Goal: Information Seeking & Learning: Compare options

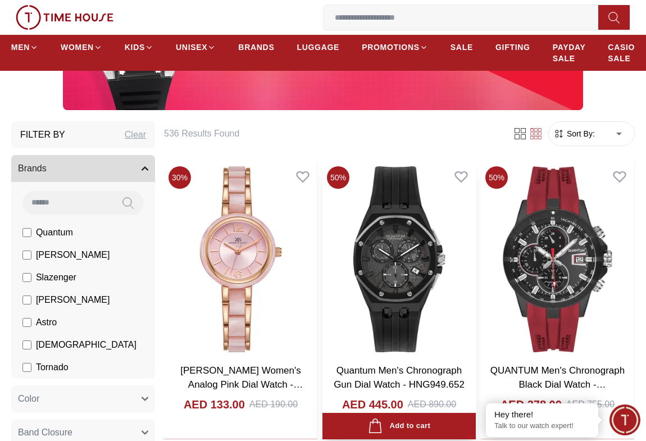
scroll to position [255, 0]
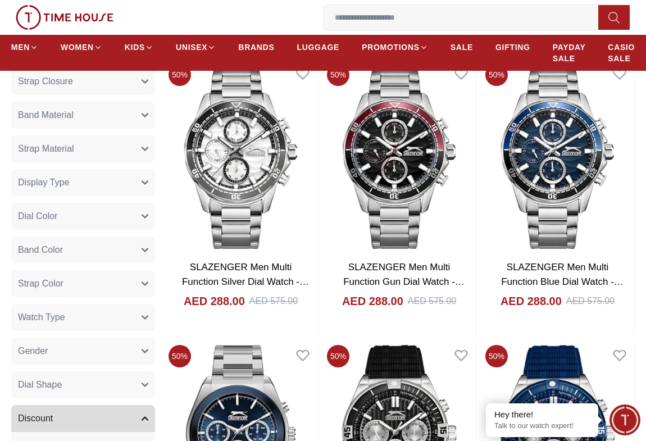
scroll to position [714, 0]
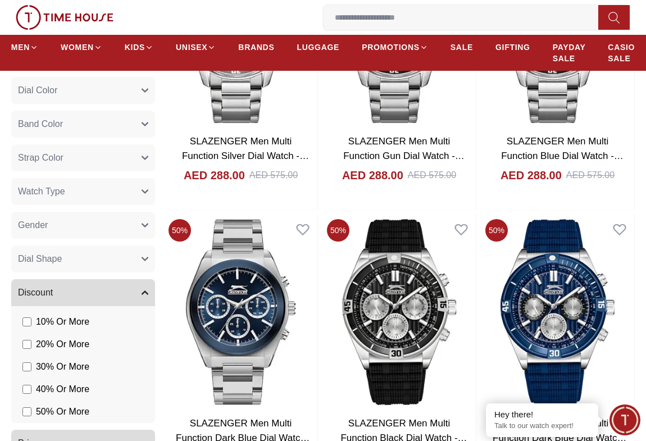
click at [101, 224] on button "Gender" at bounding box center [83, 225] width 144 height 27
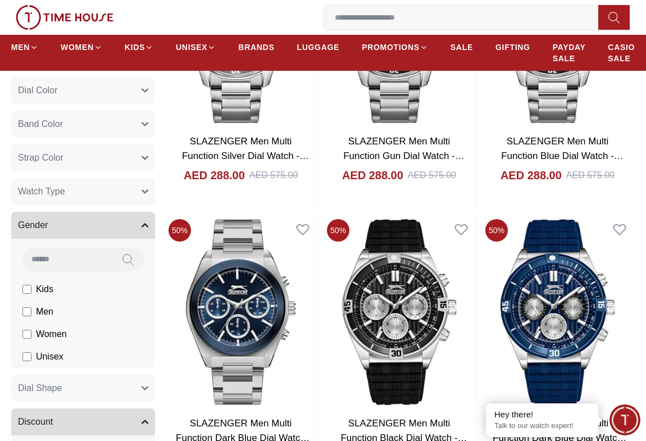
click at [43, 309] on span "Men" at bounding box center [44, 311] width 17 height 13
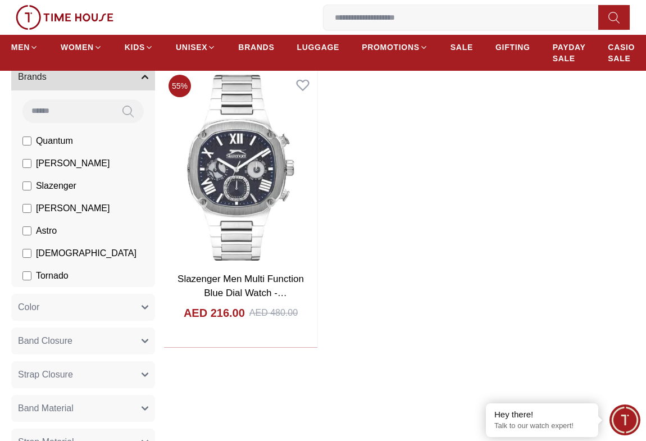
scroll to position [204, 0]
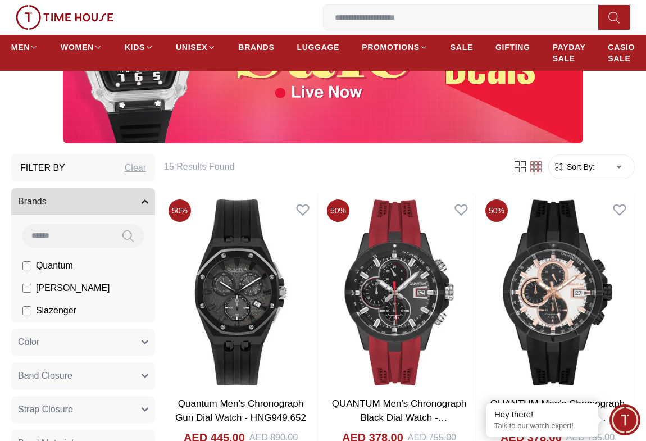
scroll to position [153, 0]
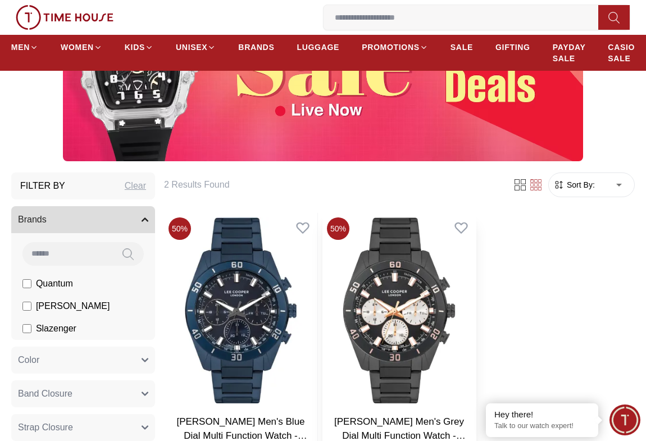
scroll to position [255, 0]
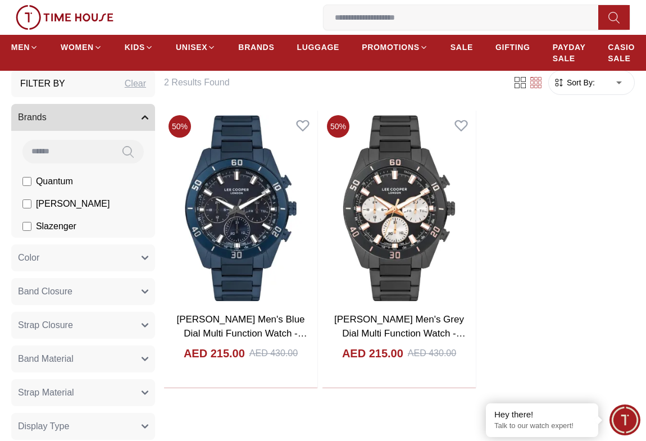
click at [28, 208] on label "[PERSON_NAME]" at bounding box center [65, 203] width 87 height 13
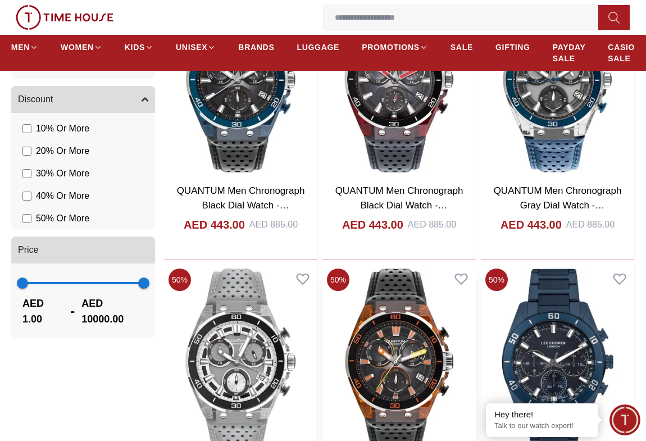
scroll to position [867, 0]
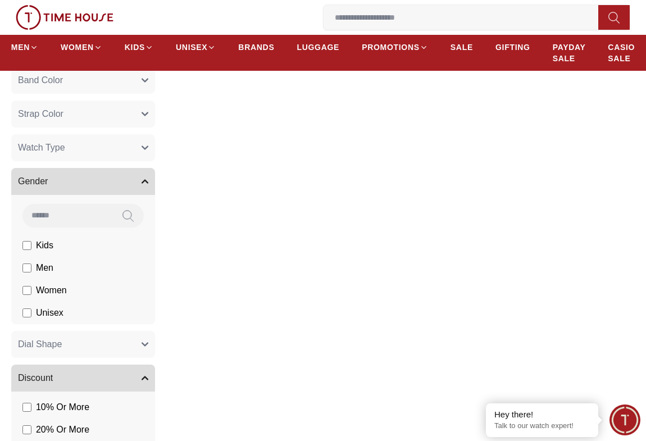
scroll to position [618, 0]
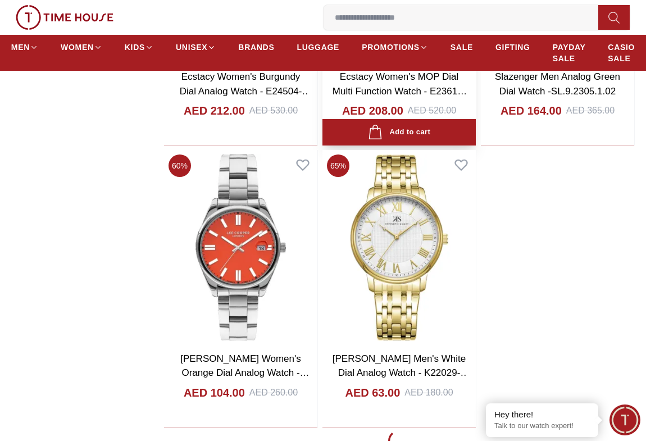
scroll to position [1955, 0]
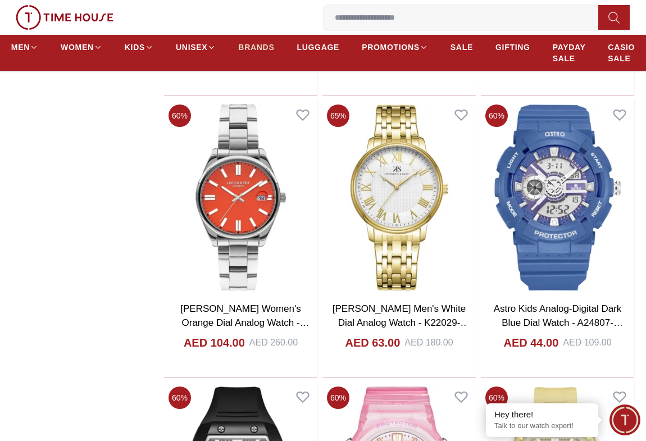
click at [261, 45] on span "BRANDS" at bounding box center [256, 47] width 36 height 11
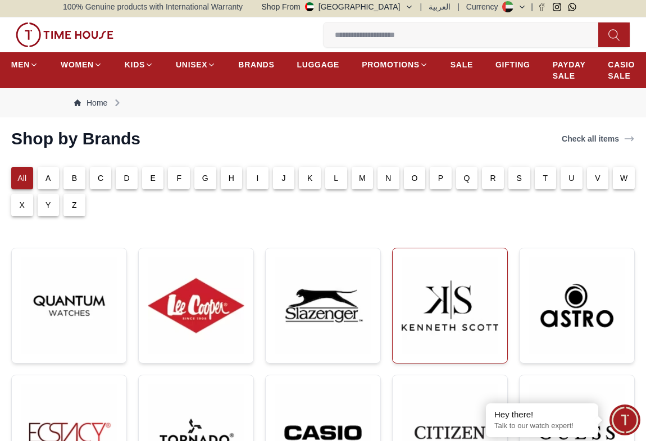
scroll to position [204, 0]
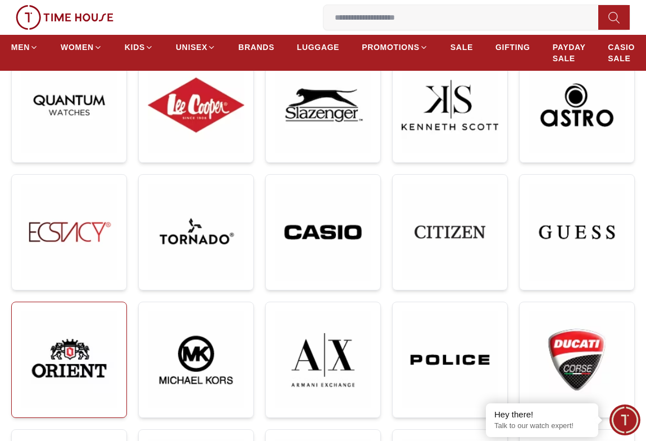
click at [54, 331] on img at bounding box center [69, 359] width 97 height 97
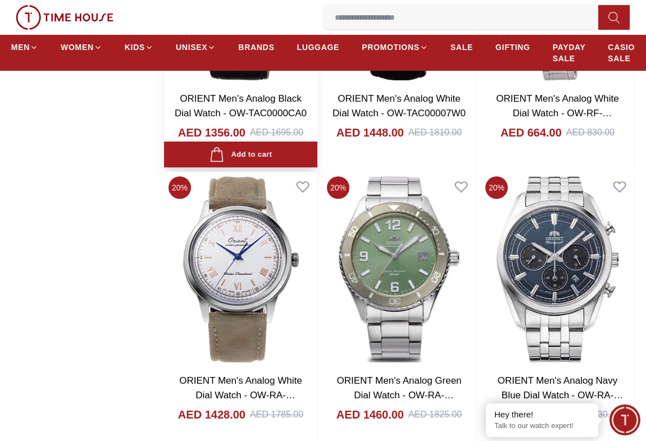
scroll to position [1224, 0]
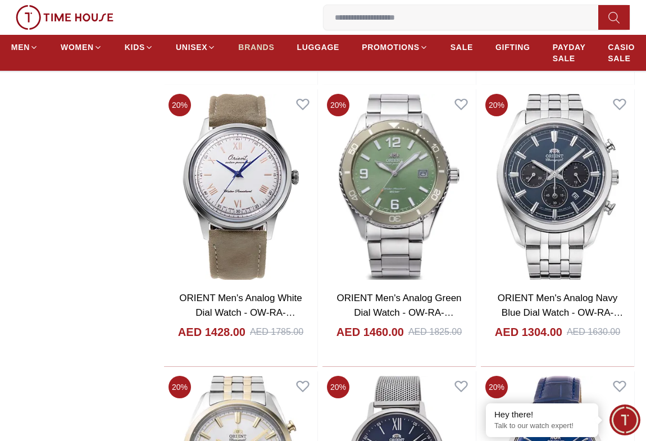
click at [266, 51] on span "BRANDS" at bounding box center [256, 47] width 36 height 11
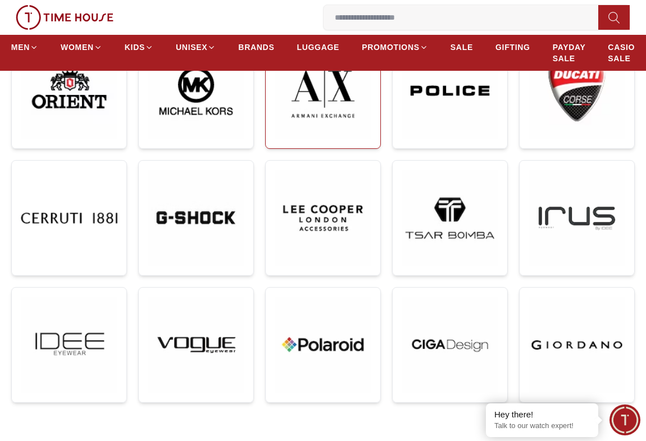
scroll to position [510, 0]
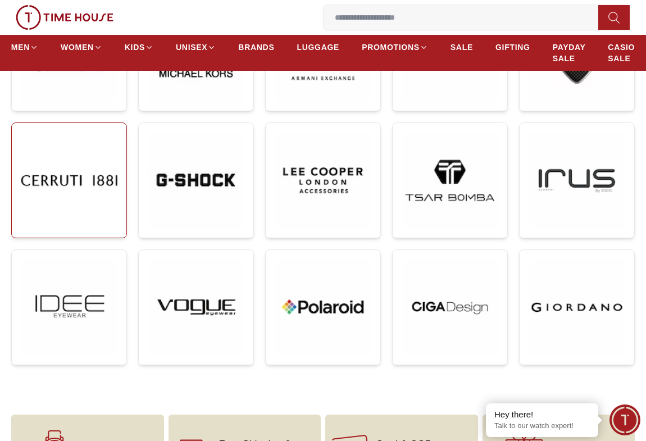
click at [83, 182] on img at bounding box center [69, 180] width 97 height 97
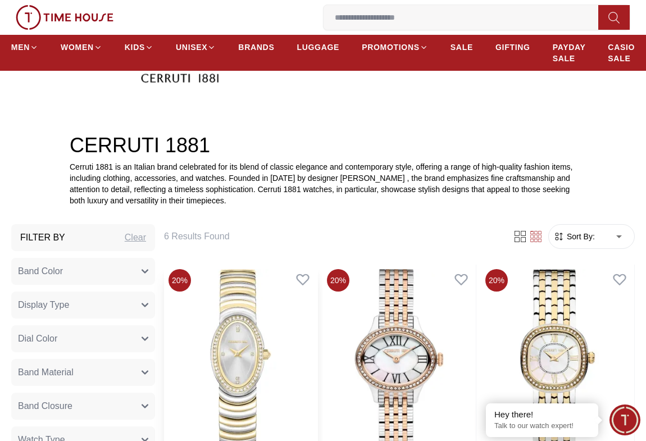
scroll to position [459, 0]
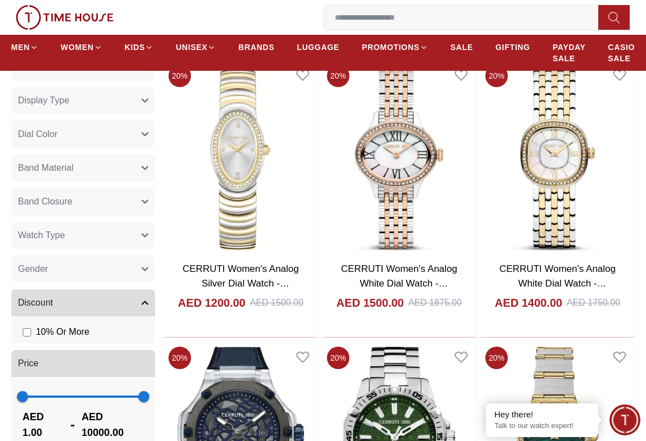
click at [98, 270] on button "Gender" at bounding box center [83, 268] width 144 height 27
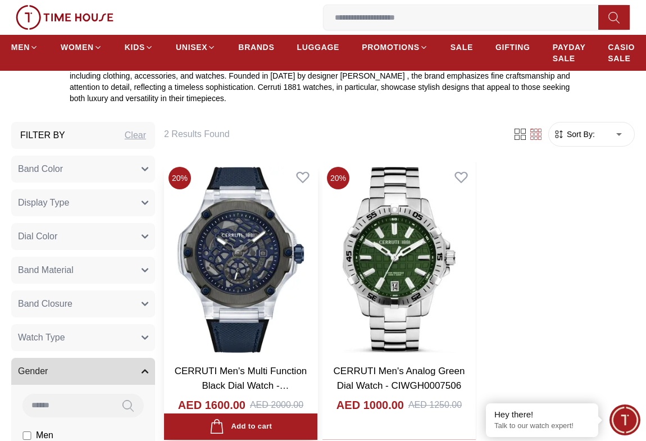
scroll to position [459, 0]
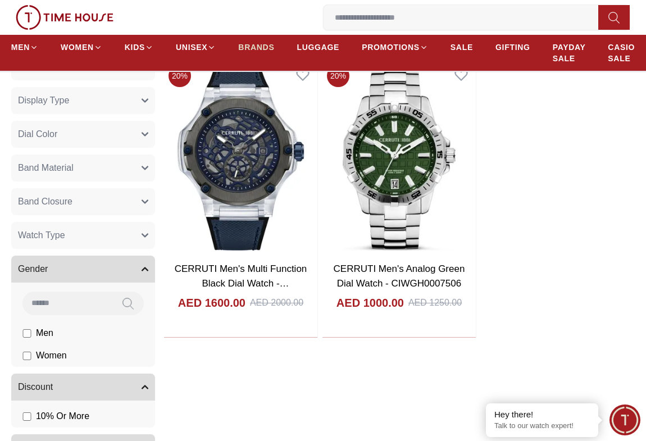
click at [259, 42] on span "BRANDS" at bounding box center [256, 47] width 36 height 11
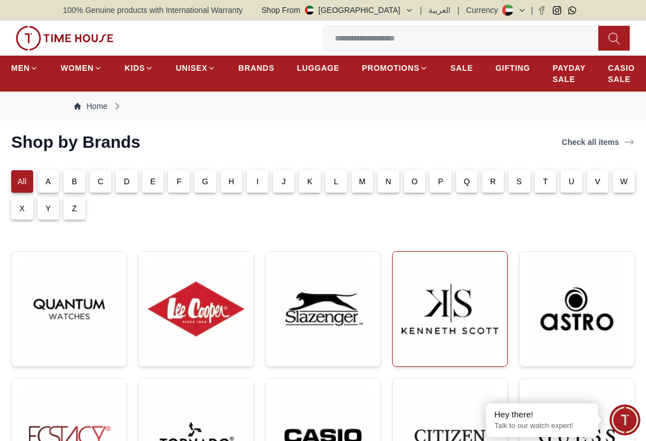
click at [438, 327] on img at bounding box center [449, 309] width 97 height 97
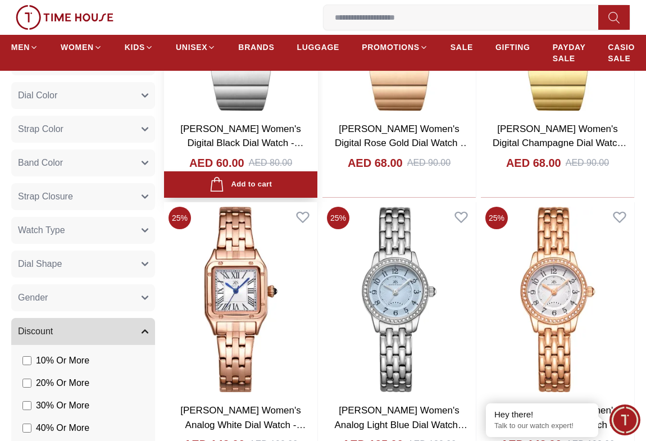
scroll to position [612, 0]
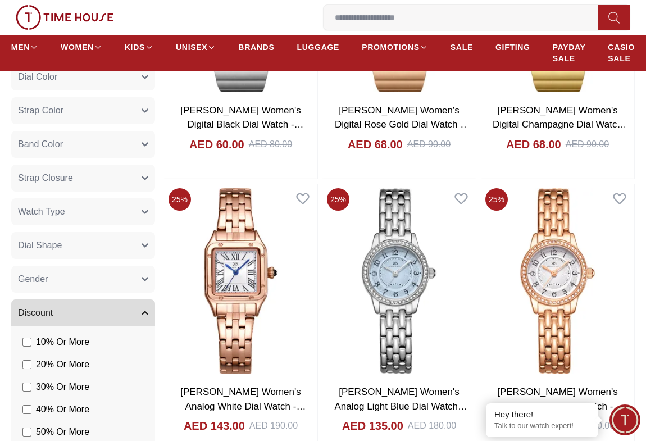
click at [63, 288] on button "Gender" at bounding box center [83, 279] width 144 height 27
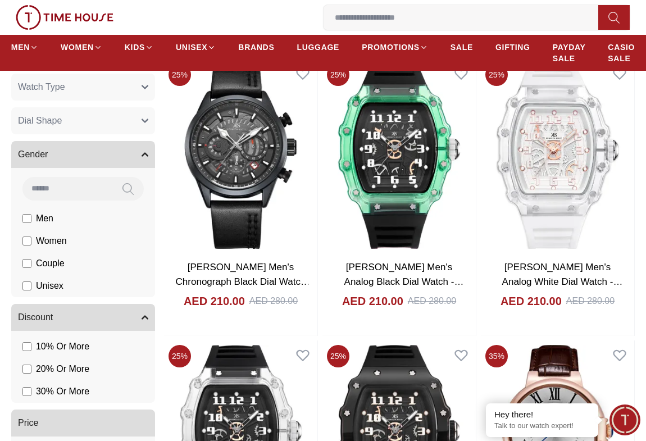
scroll to position [663, 0]
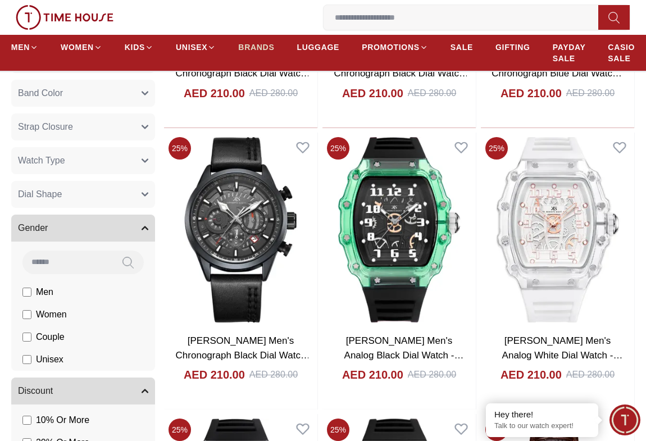
click at [252, 47] on span "BRANDS" at bounding box center [256, 47] width 36 height 11
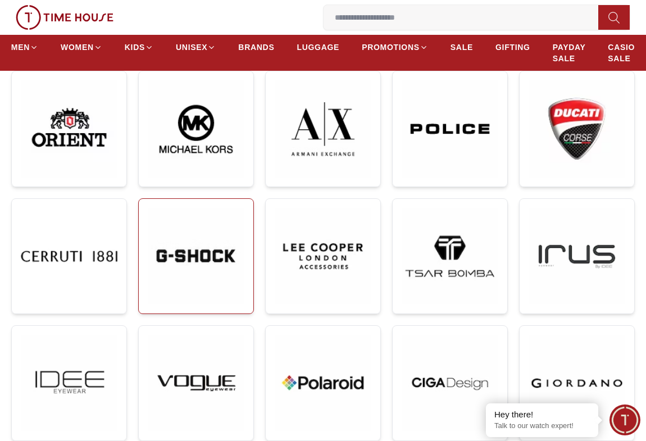
scroll to position [459, 0]
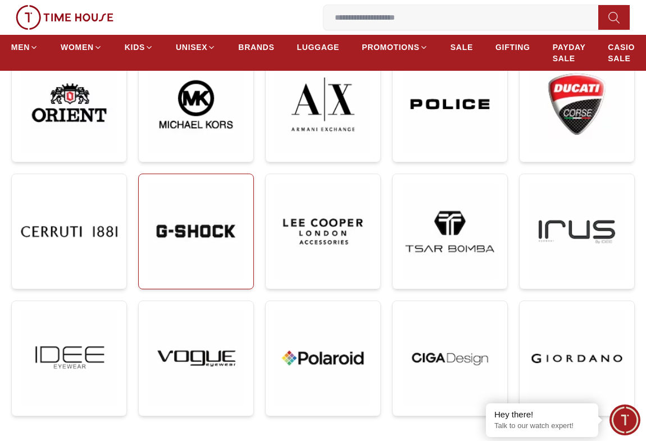
click at [220, 244] on img at bounding box center [196, 231] width 97 height 97
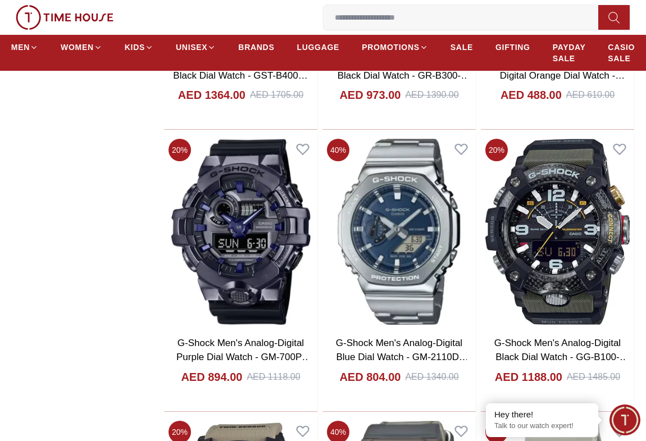
scroll to position [1378, 0]
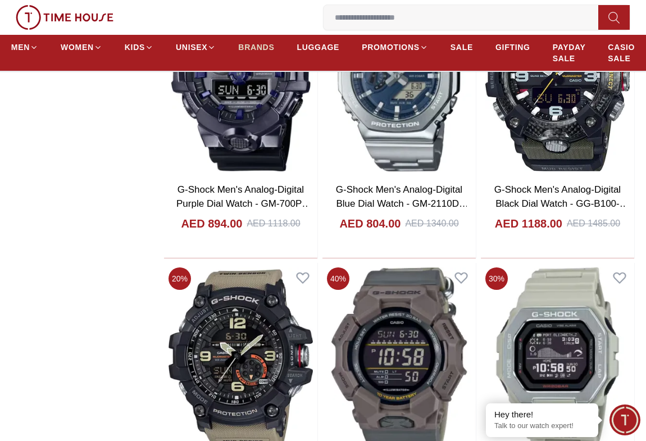
click at [251, 43] on span "BRANDS" at bounding box center [256, 47] width 36 height 11
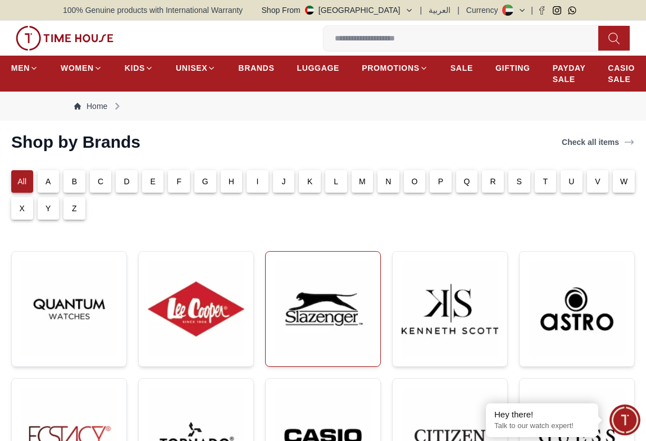
click at [307, 297] on img at bounding box center [323, 309] width 97 height 97
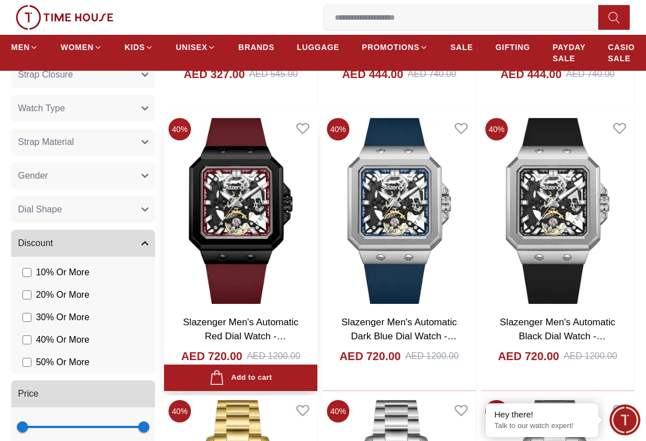
scroll to position [714, 0]
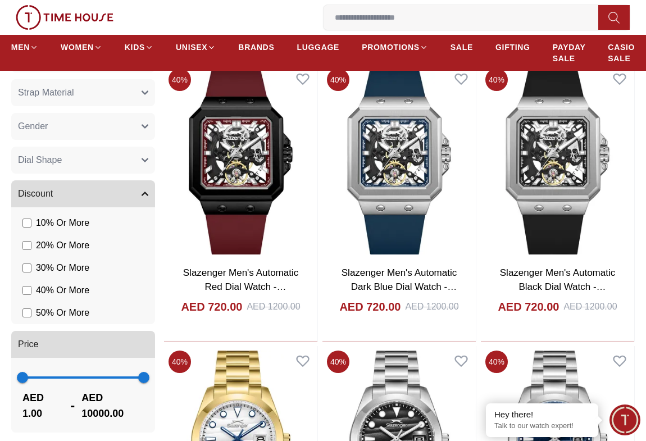
click at [92, 129] on button "Gender" at bounding box center [83, 126] width 144 height 27
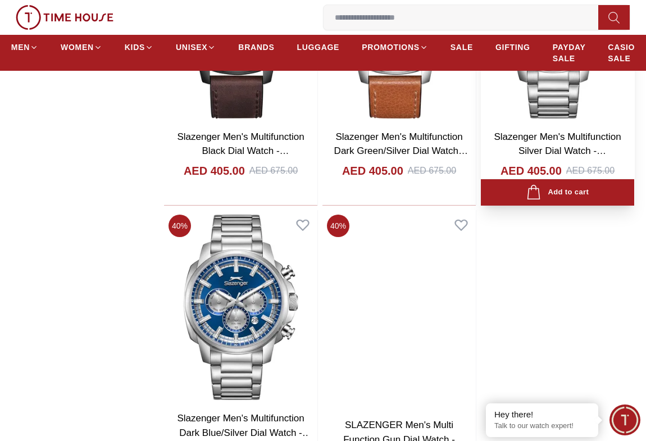
scroll to position [2041, 0]
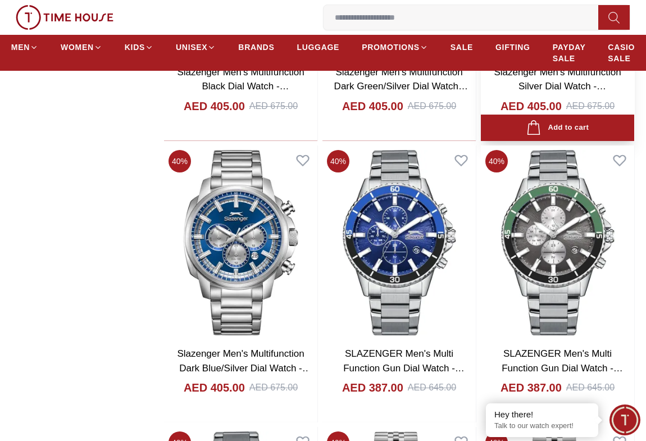
scroll to position [2195, 0]
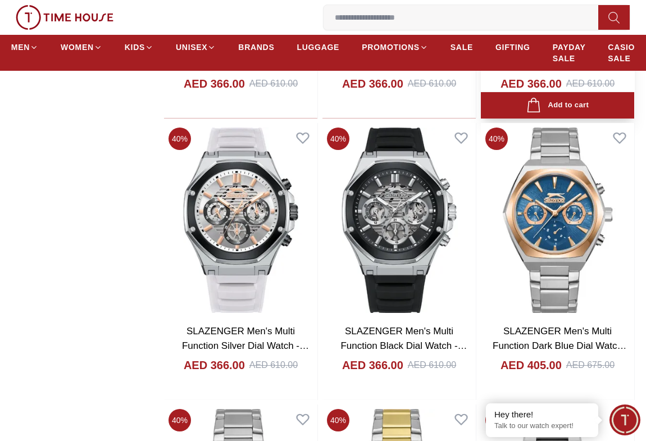
scroll to position [3113, 0]
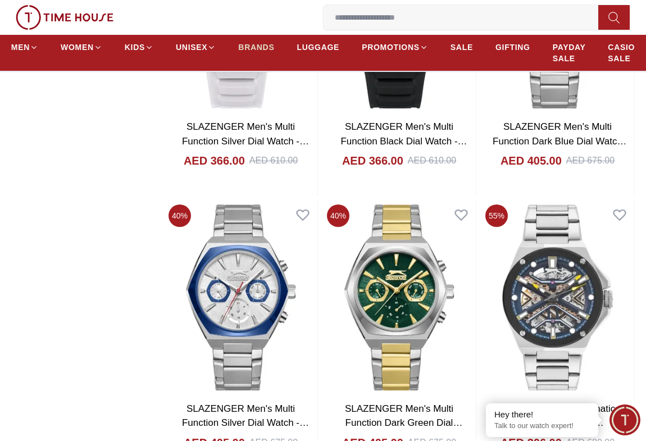
click at [264, 45] on span "BRANDS" at bounding box center [256, 47] width 36 height 11
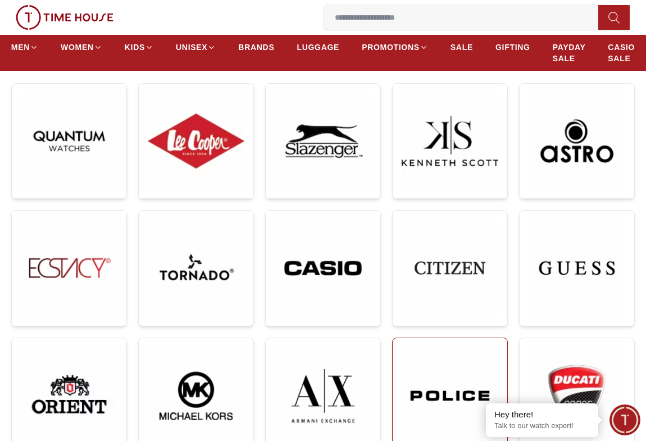
scroll to position [204, 0]
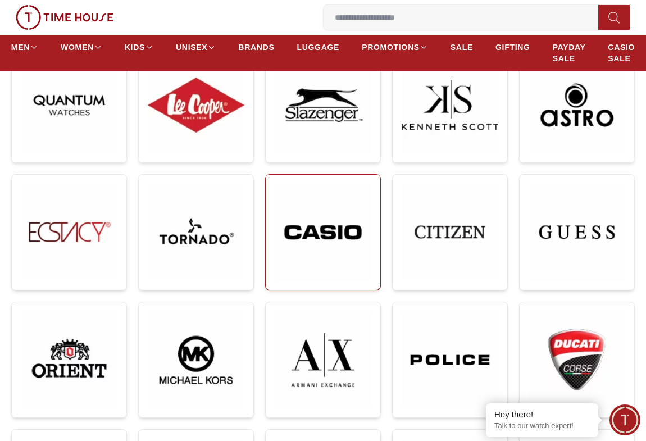
click at [328, 236] on img at bounding box center [323, 232] width 97 height 97
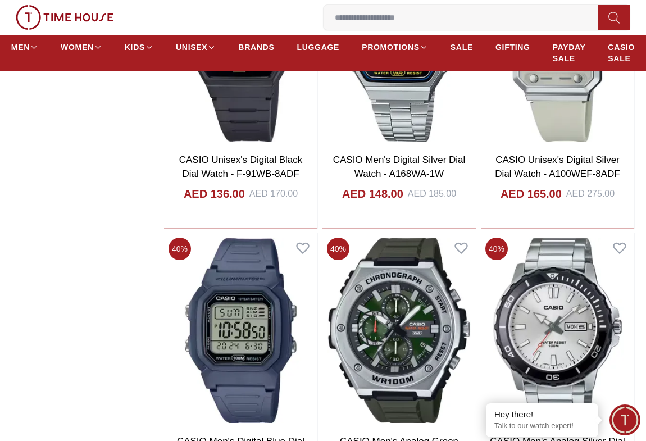
scroll to position [1173, 0]
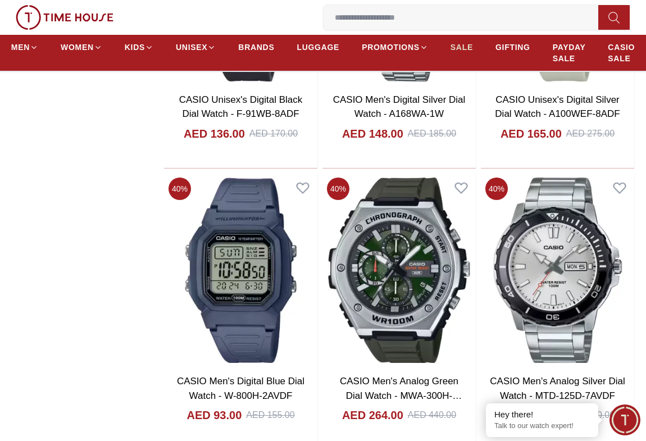
click at [460, 47] on span "SALE" at bounding box center [461, 47] width 22 height 11
